Goal: Task Accomplishment & Management: Manage account settings

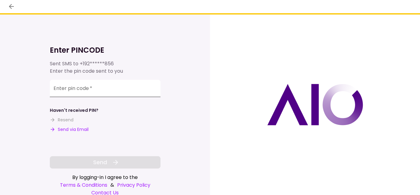
click at [116, 92] on input "Enter pin code   *" at bounding box center [105, 88] width 111 height 17
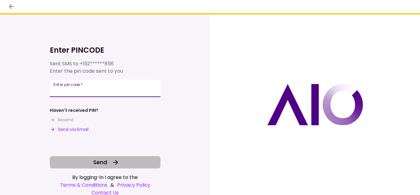
type input "******"
click at [122, 162] on button "Send" at bounding box center [105, 162] width 111 height 12
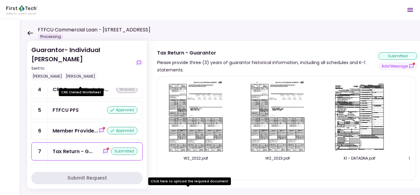
scroll to position [92, 0]
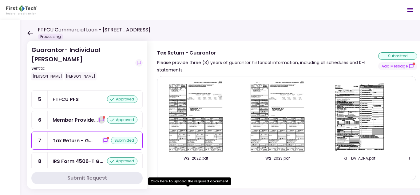
click at [99, 119] on icon "show-messages" at bounding box center [101, 119] width 5 height 5
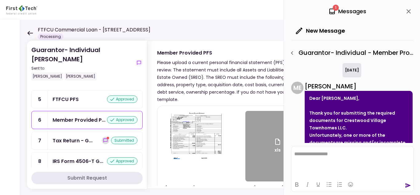
click at [103, 143] on icon "show-messages" at bounding box center [105, 140] width 5 height 5
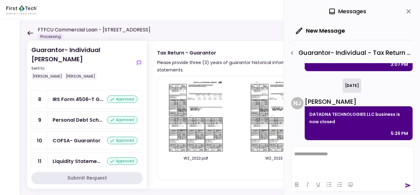
scroll to position [169, 0]
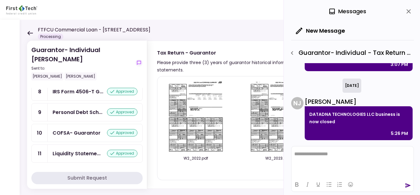
click at [409, 15] on icon "close" at bounding box center [408, 11] width 7 height 7
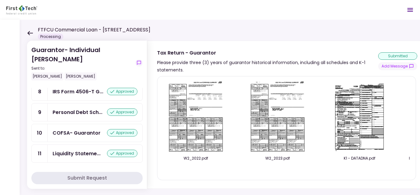
click at [27, 32] on div "Guarantor- Individual Raghavender Jella Sent to: Raghavender Jella Noah Juran C…" at bounding box center [230, 107] width 420 height 175
click at [32, 32] on icon at bounding box center [30, 33] width 6 height 5
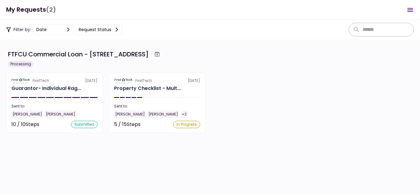
click at [412, 12] on icon "Open menu" at bounding box center [409, 9] width 7 height 7
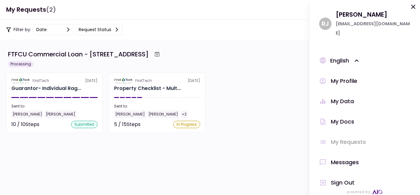
click at [348, 178] on div "Sign Out" at bounding box center [343, 182] width 24 height 9
